Goal: Entertainment & Leisure: Consume media (video, audio)

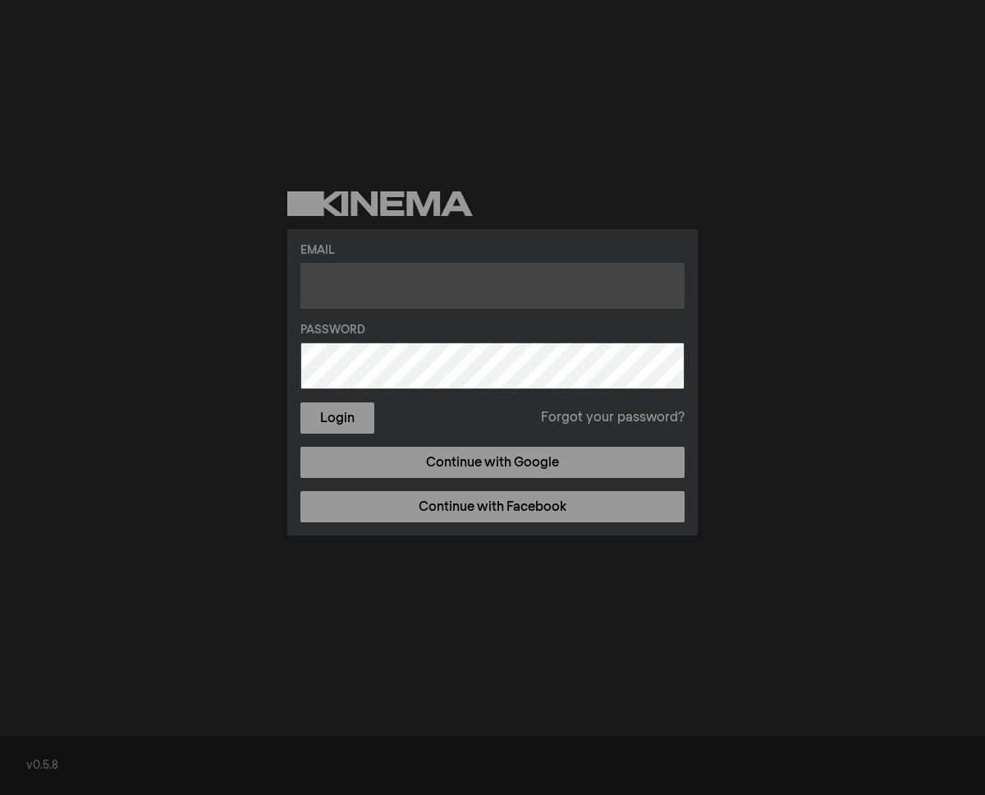
click at [387, 292] on input "text" at bounding box center [492, 286] width 384 height 46
type input "[EMAIL_ADDRESS][DOMAIN_NAME]"
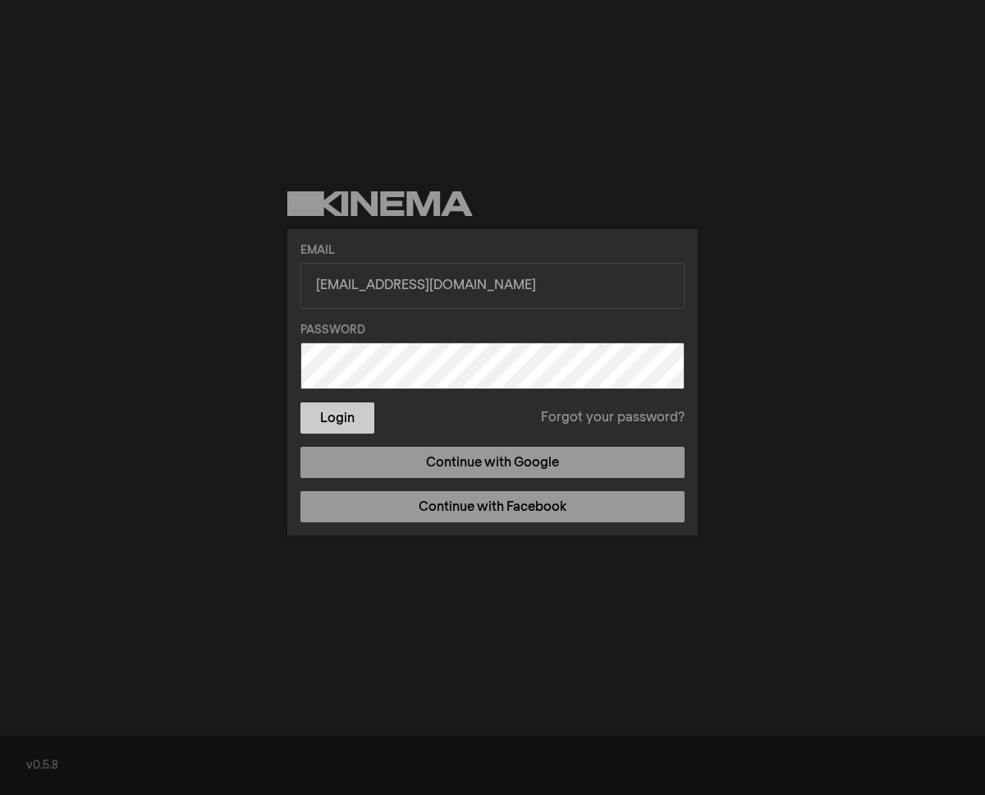
click at [331, 429] on button "Login" at bounding box center [337, 417] width 74 height 31
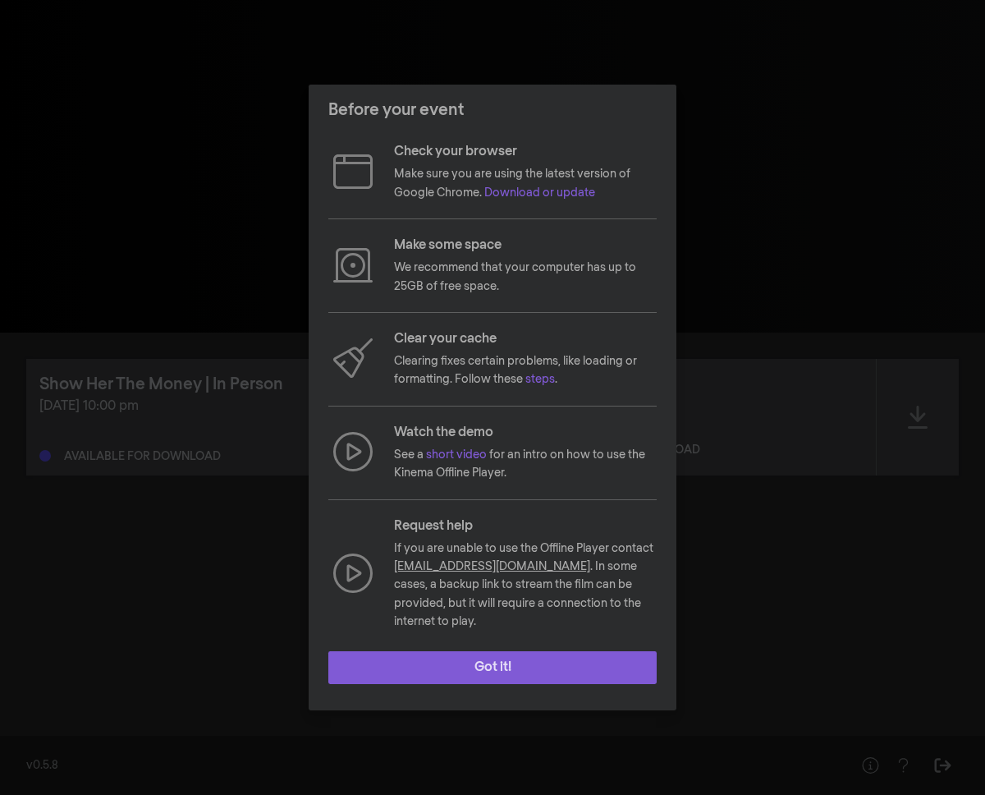
click at [433, 665] on button "Got it!" at bounding box center [492, 667] width 328 height 33
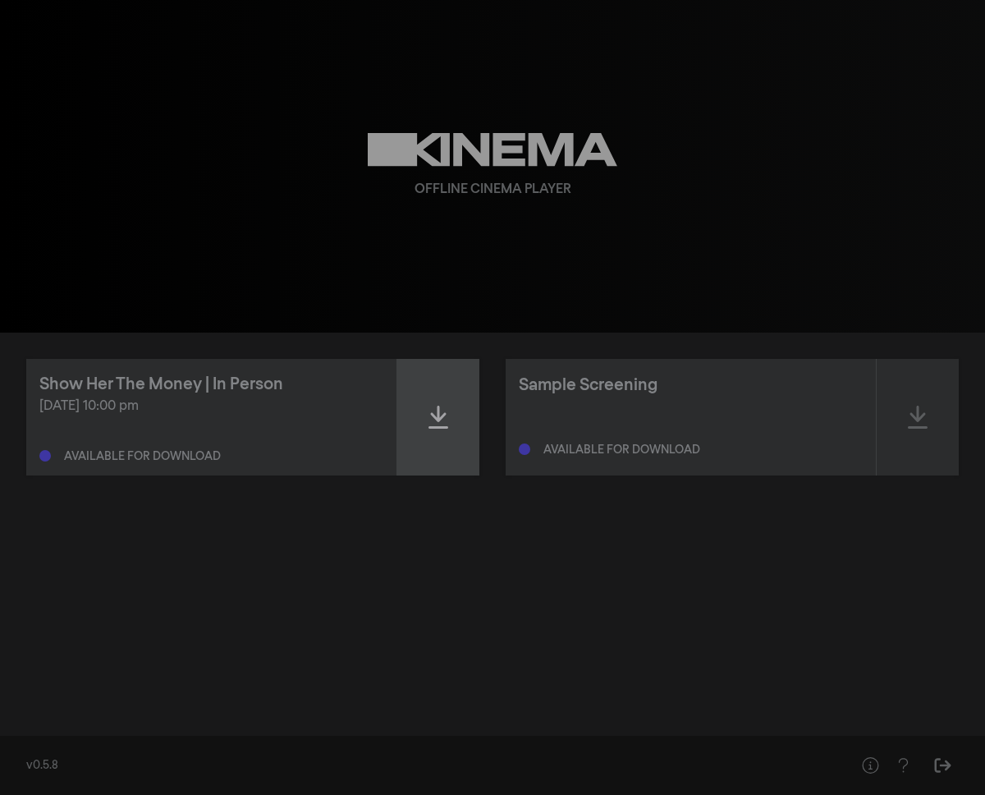
click at [447, 422] on icon at bounding box center [439, 417] width 20 height 26
click at [438, 427] on icon at bounding box center [439, 417] width 20 height 26
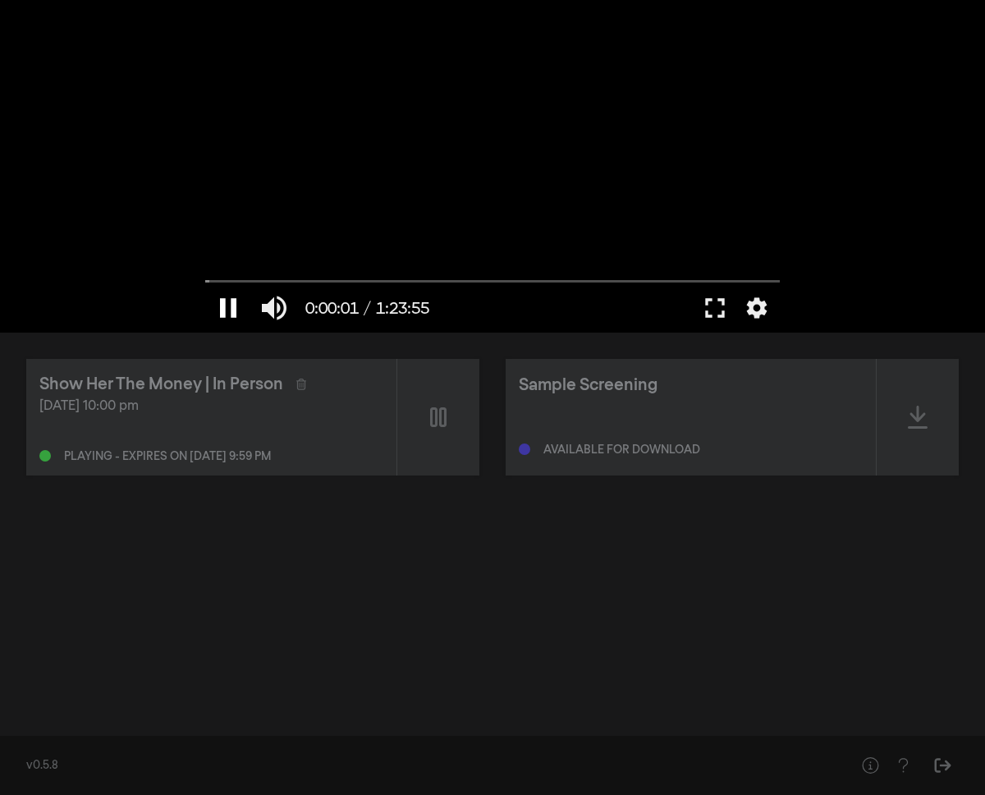
click at [232, 310] on button "pause" at bounding box center [228, 307] width 46 height 49
drag, startPoint x: 233, startPoint y: 280, endPoint x: 162, endPoint y: 282, distance: 71.4
type input "0"
click at [205, 282] on input "Seek" at bounding box center [492, 281] width 575 height 10
click at [717, 310] on button "fullscreen" at bounding box center [715, 307] width 46 height 49
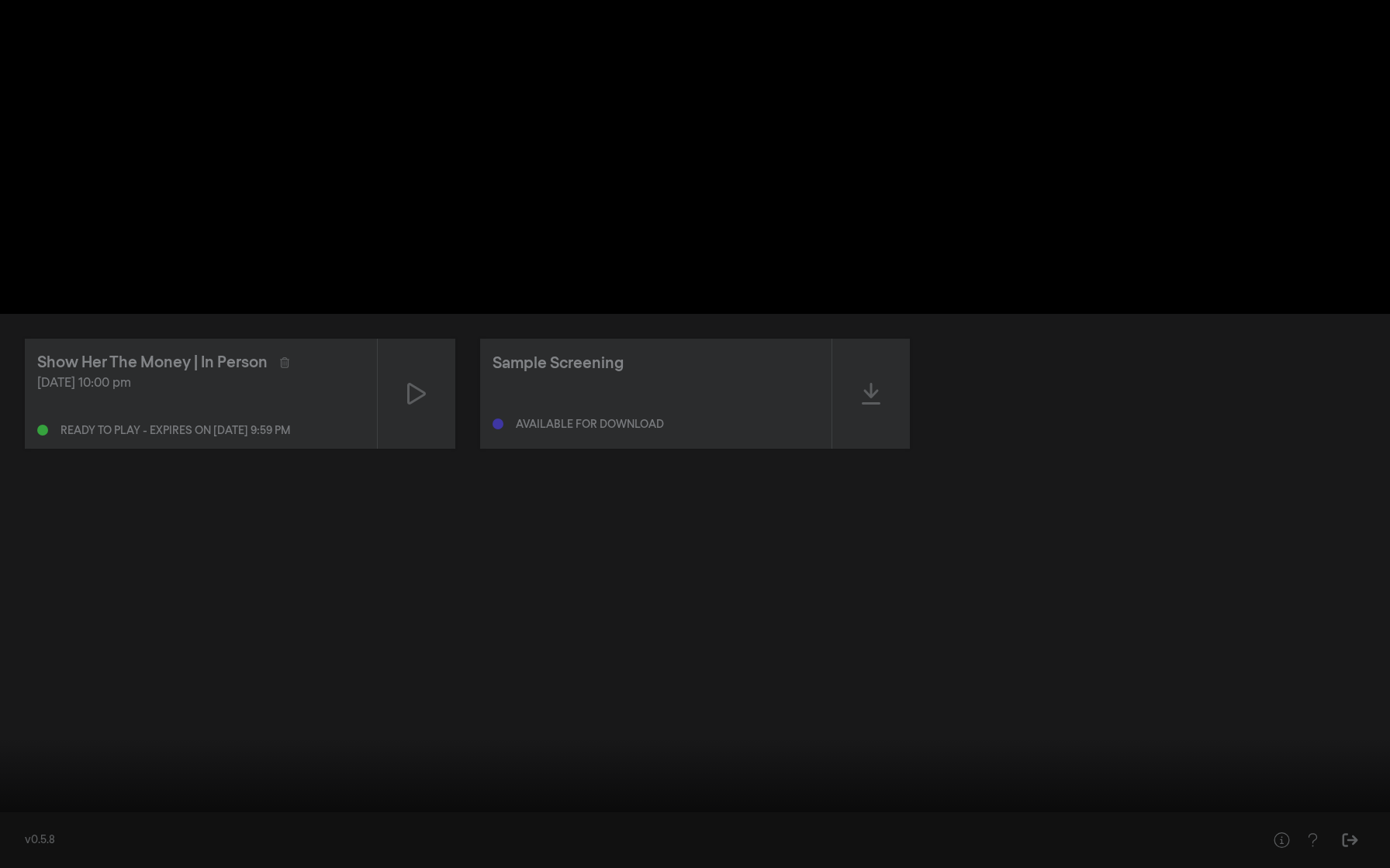
click at [930, 750] on button "fullscreen_exit" at bounding box center [1321, 844] width 43 height 46
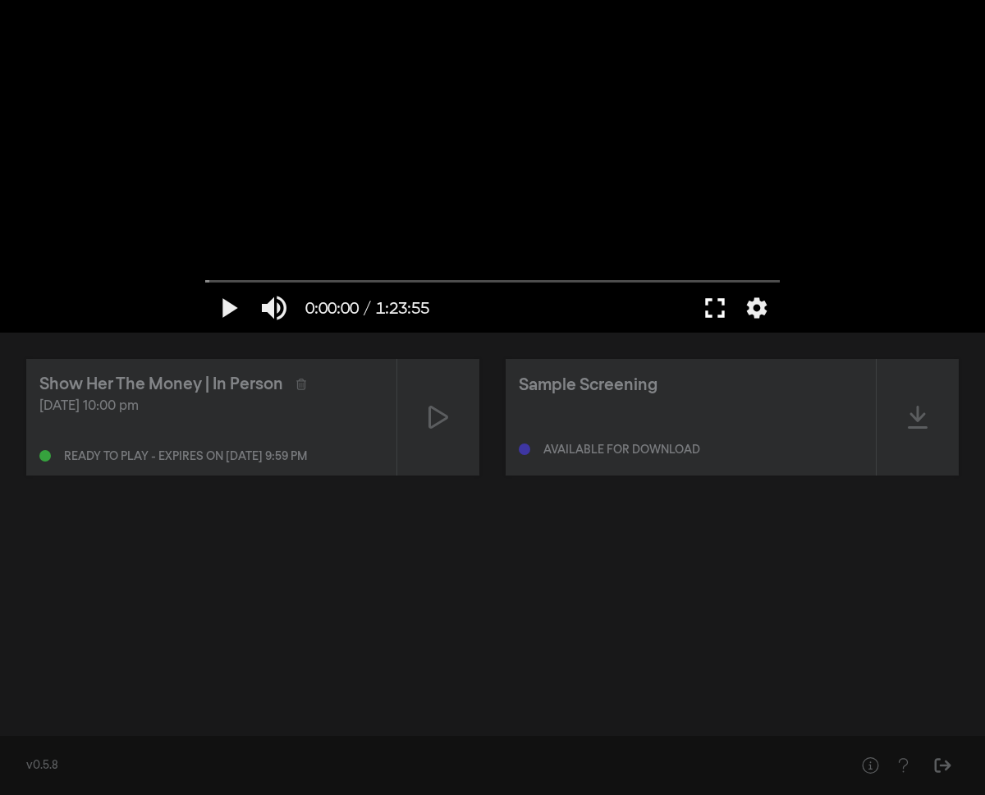
click at [715, 317] on button "fullscreen" at bounding box center [715, 307] width 46 height 49
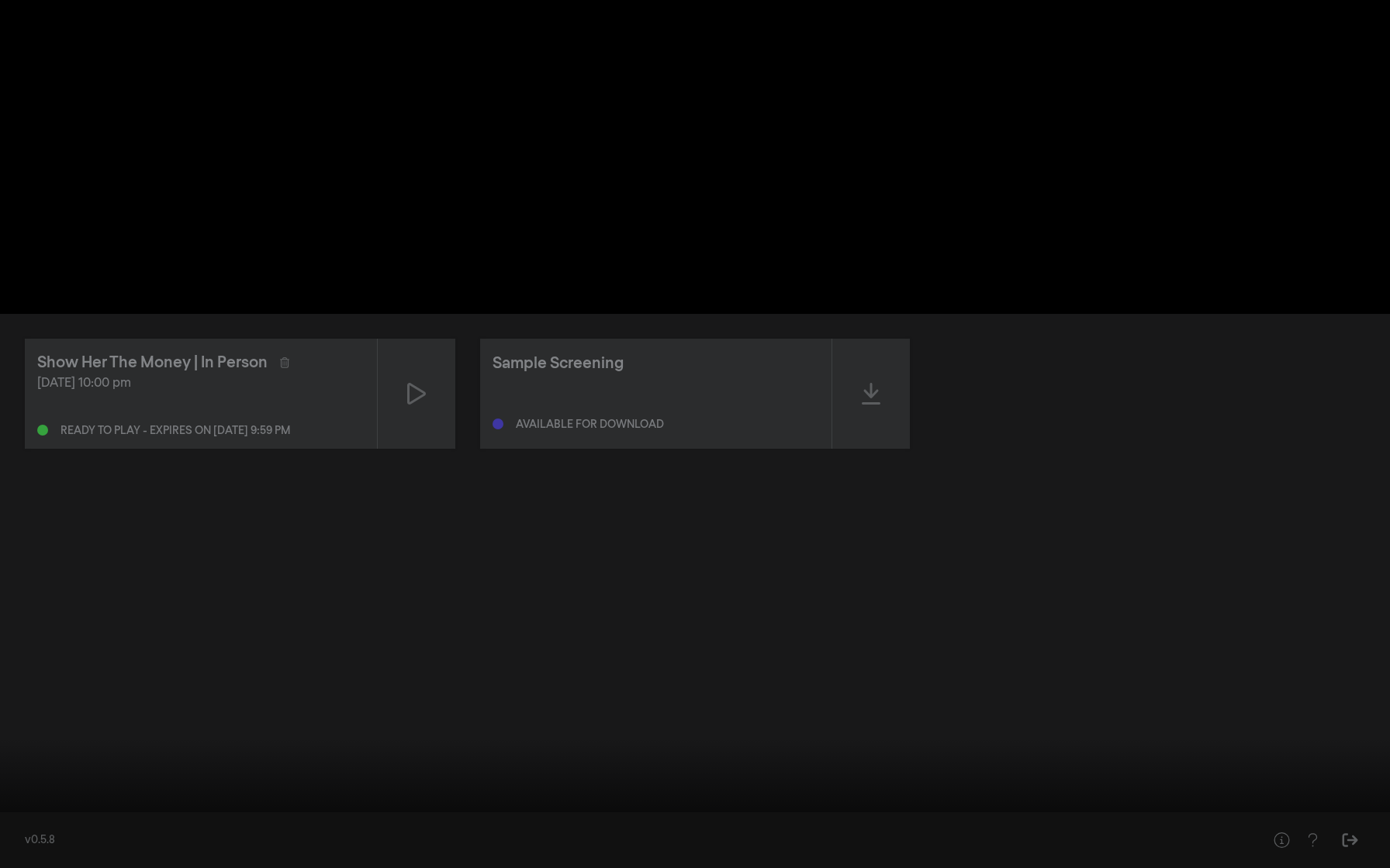
click at [930, 750] on button "fullscreen_exit" at bounding box center [1321, 844] width 43 height 46
